Goal: Information Seeking & Learning: Learn about a topic

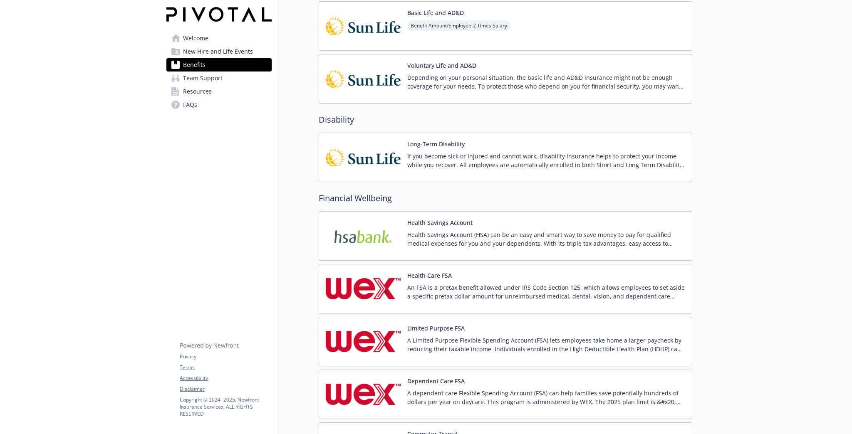
scroll to position [432, 0]
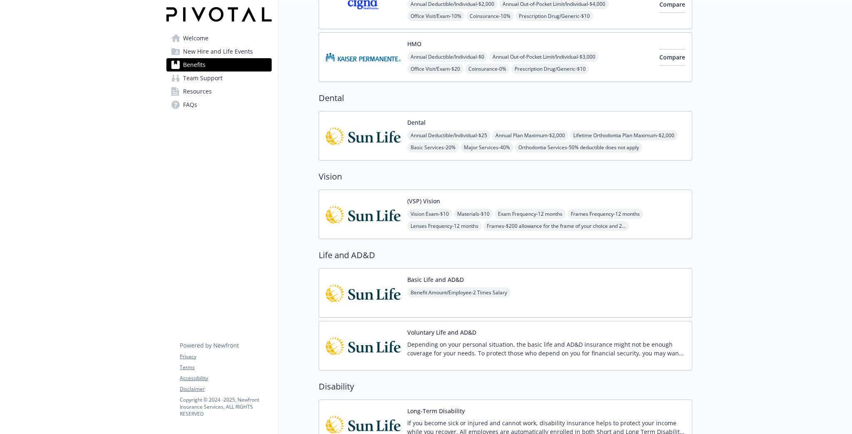
scroll to position [166, 0]
